Goal: Task Accomplishment & Management: Complete application form

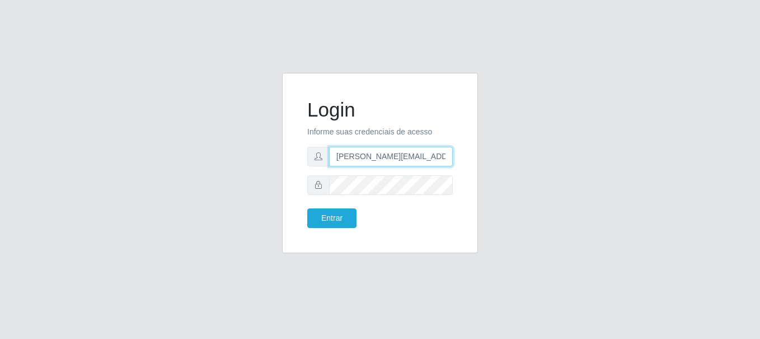
type input "[PERSON_NAME][EMAIL_ADDRESS][PERSON_NAME][DOMAIN_NAME]"
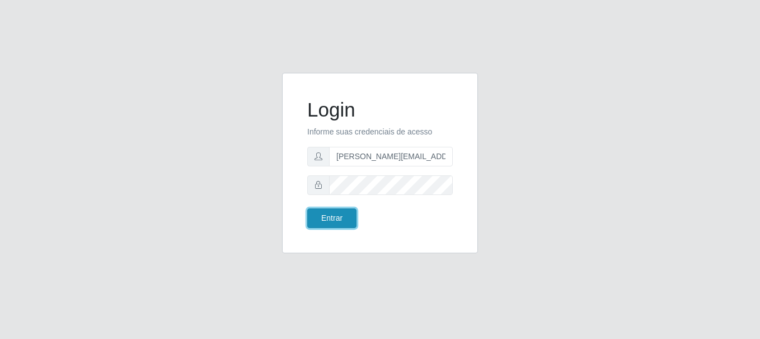
click at [331, 218] on button "Entrar" at bounding box center [331, 218] width 49 height 20
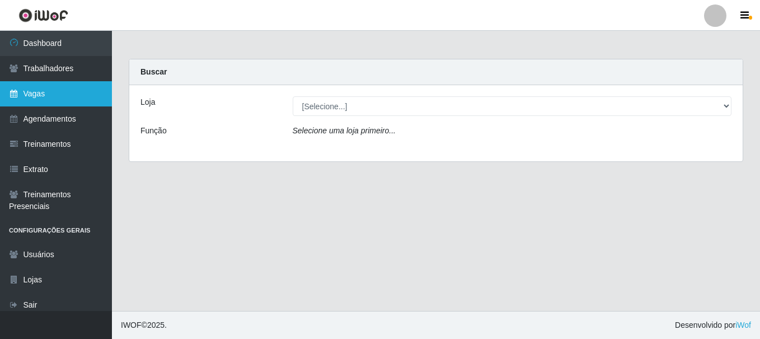
click at [56, 93] on link "Vagas" at bounding box center [56, 93] width 112 height 25
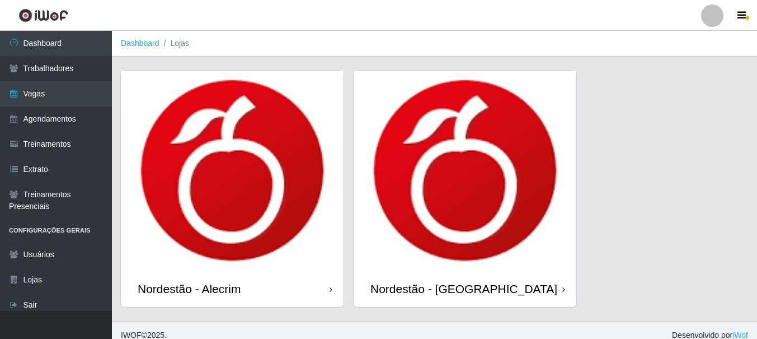
click at [191, 288] on div "Nordestão - Alecrim" at bounding box center [189, 288] width 103 height 14
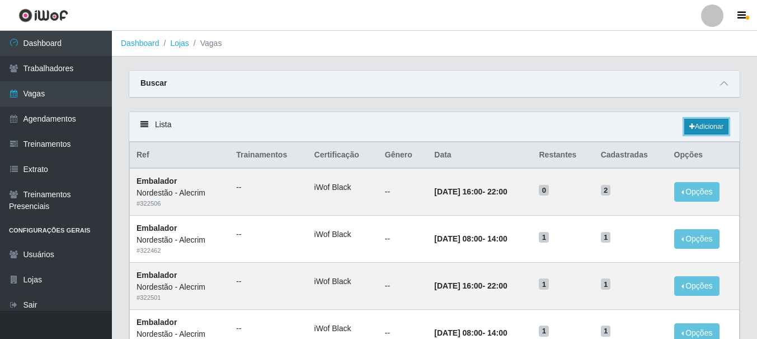
click at [705, 127] on link "Adicionar" at bounding box center [706, 127] width 44 height 16
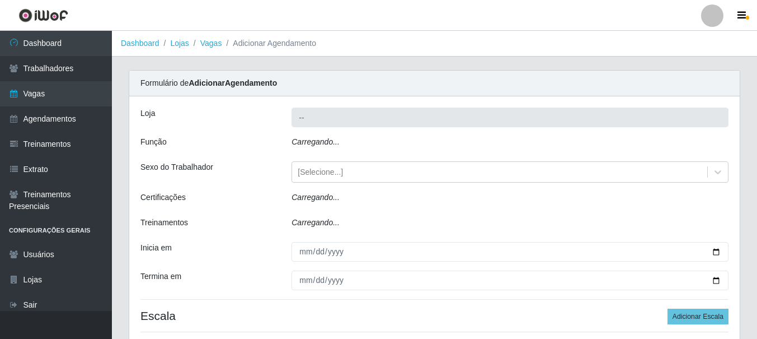
type input "Nordestão - Alecrim"
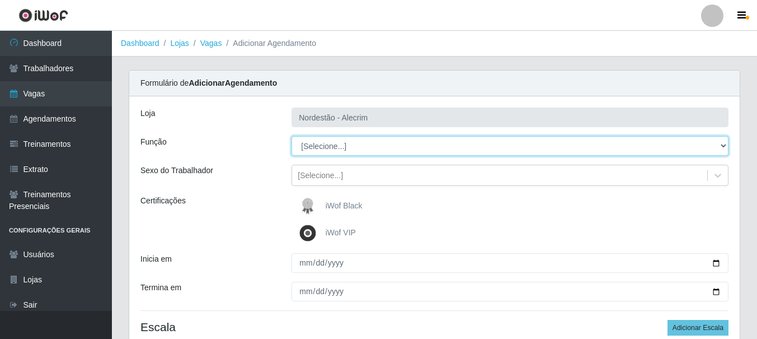
select select "1"
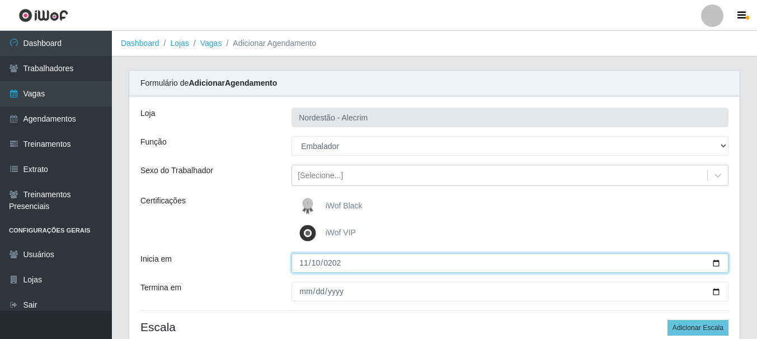
type input "[DATE]"
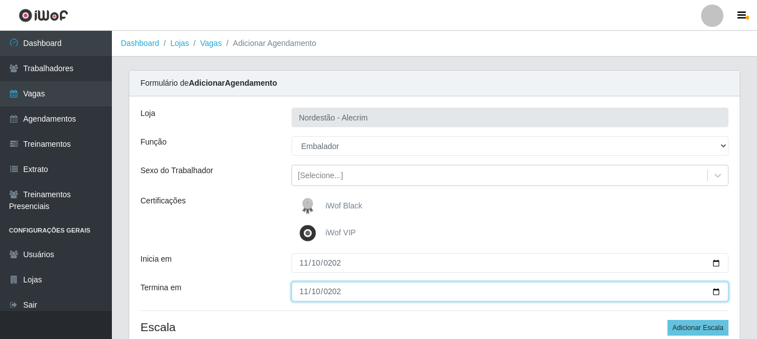
type input "[DATE]"
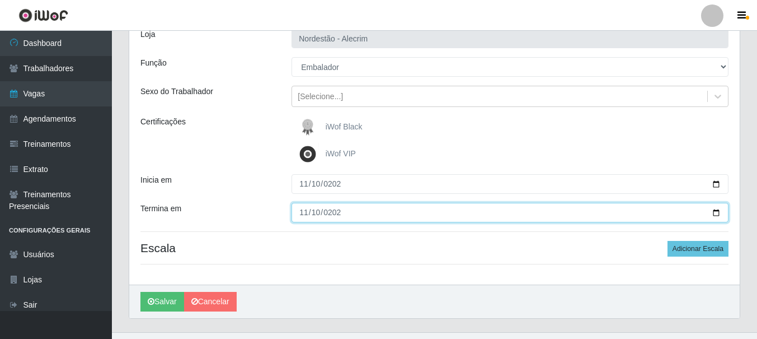
scroll to position [100, 0]
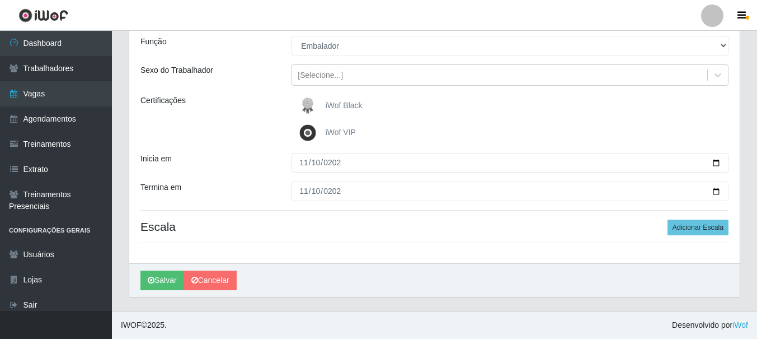
click at [510, 106] on div "iWof Black" at bounding box center [510, 106] width 437 height 22
